Goal: Find specific page/section: Find specific page/section

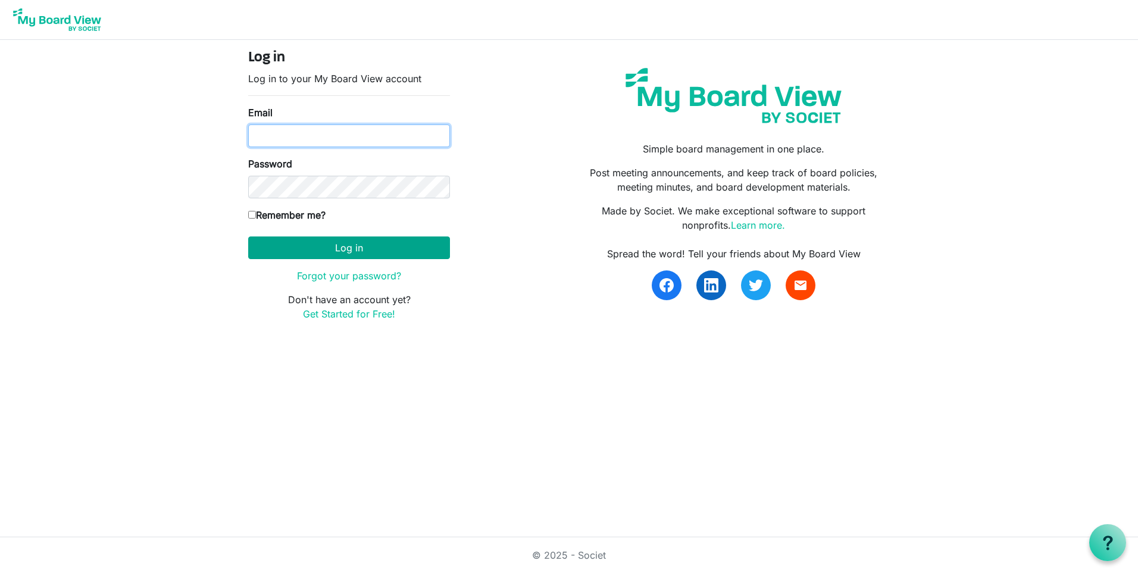
type input "chrimill@charter.net"
click at [392, 249] on button "Log in" at bounding box center [349, 247] width 202 height 23
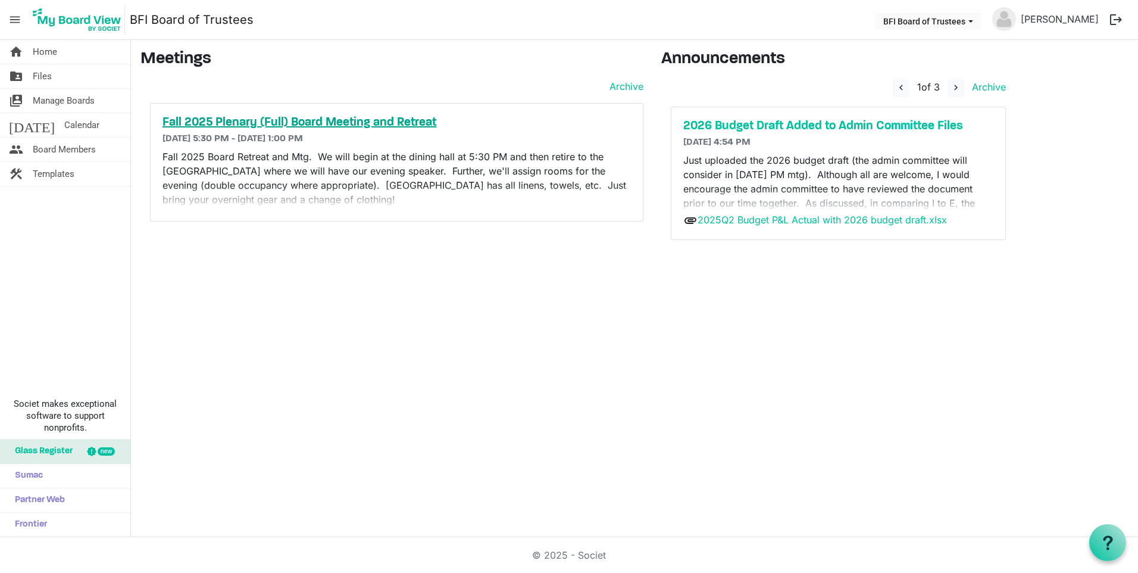
click at [346, 118] on h5 "Fall 2025 Plenary (Full) Board Meeting and Retreat" at bounding box center [397, 122] width 468 height 14
